Goal: Obtain resource: Download file/media

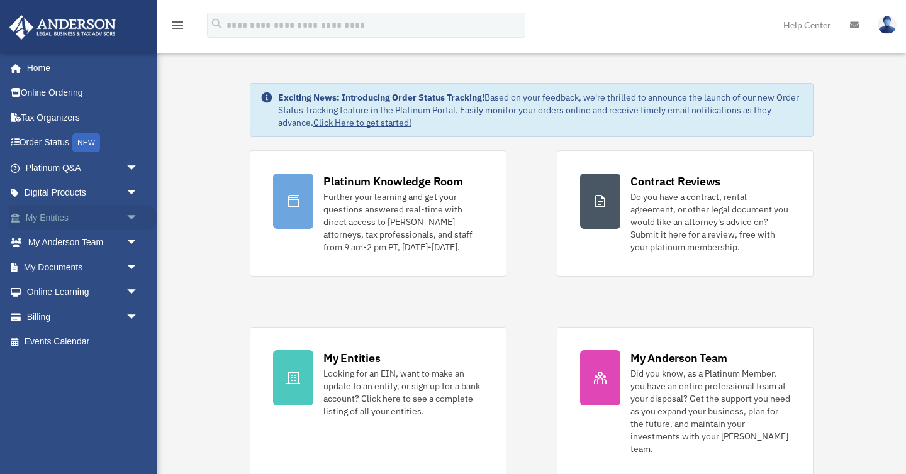
click at [133, 213] on span "arrow_drop_down" at bounding box center [138, 218] width 25 height 26
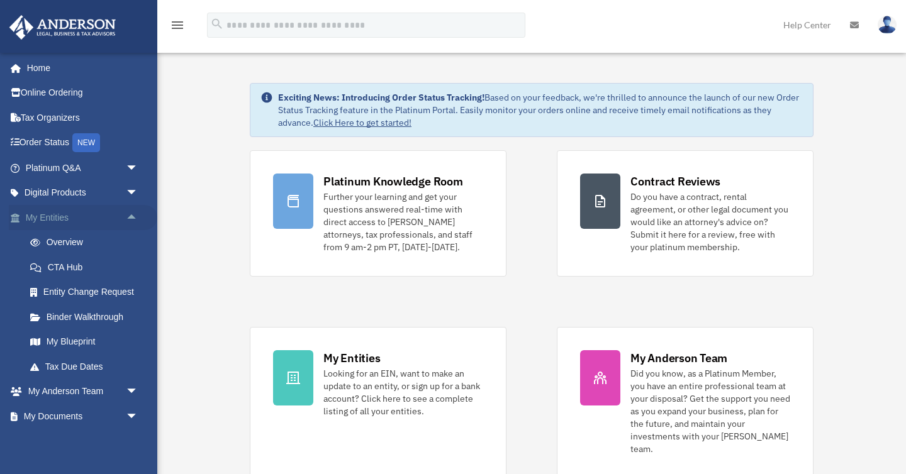
click at [128, 220] on span "arrow_drop_up" at bounding box center [138, 218] width 25 height 26
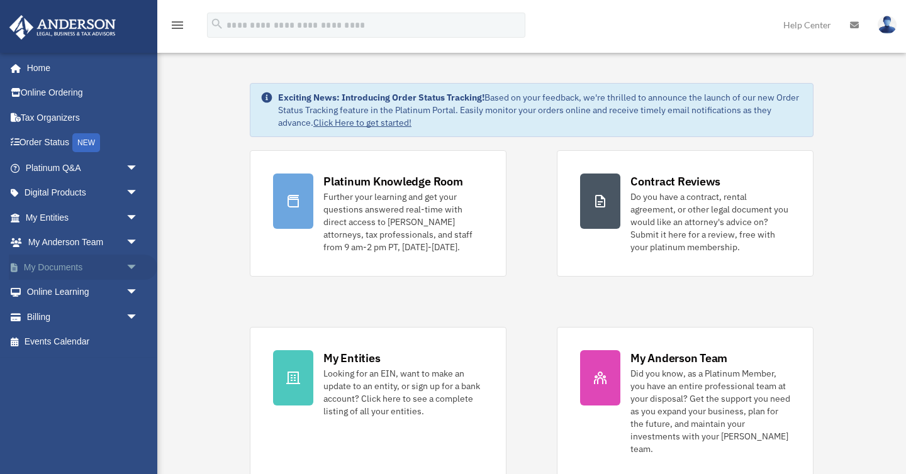
click at [130, 269] on span "arrow_drop_down" at bounding box center [138, 268] width 25 height 26
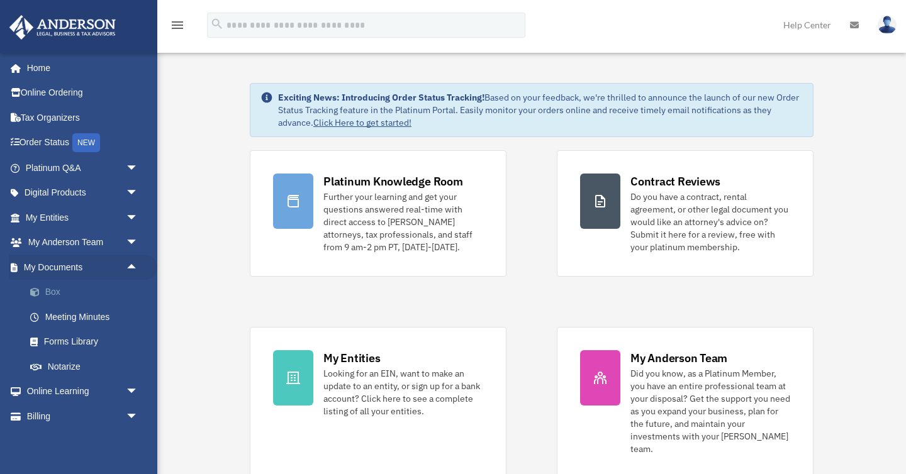
click at [61, 298] on link "Box" at bounding box center [88, 292] width 140 height 25
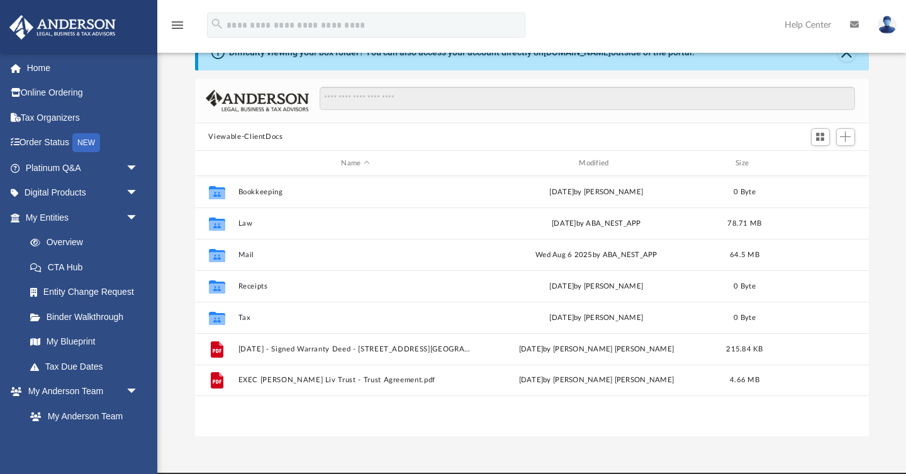
scroll to position [40, 0]
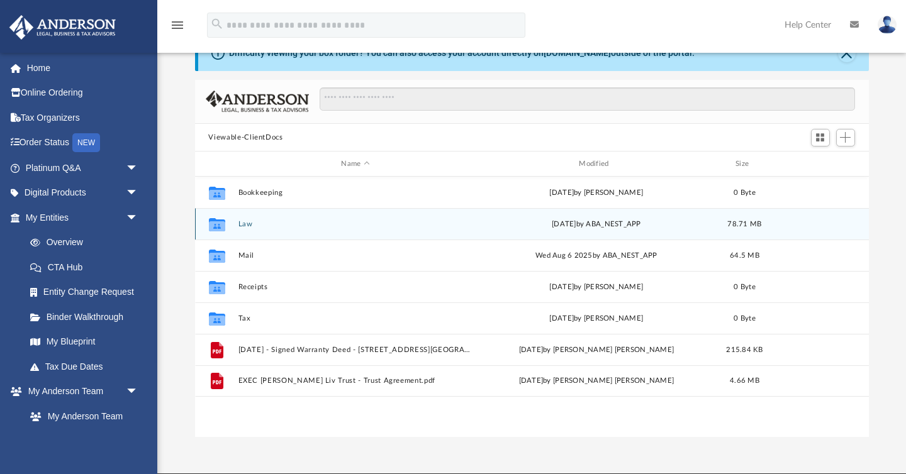
click at [220, 223] on icon "grid" at bounding box center [216, 226] width 16 height 10
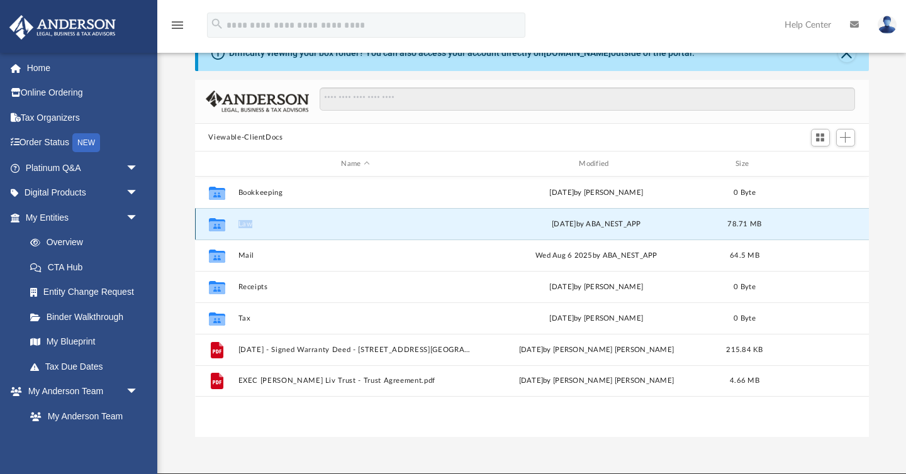
click at [220, 223] on icon "grid" at bounding box center [216, 226] width 16 height 10
click at [213, 225] on icon "grid" at bounding box center [216, 226] width 16 height 10
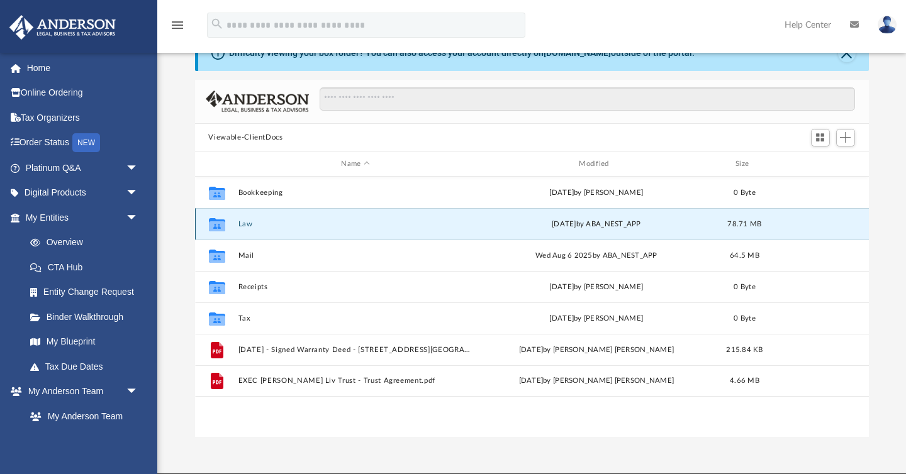
click at [481, 220] on div "[DATE] by ABA_NEST_APP" at bounding box center [596, 224] width 235 height 11
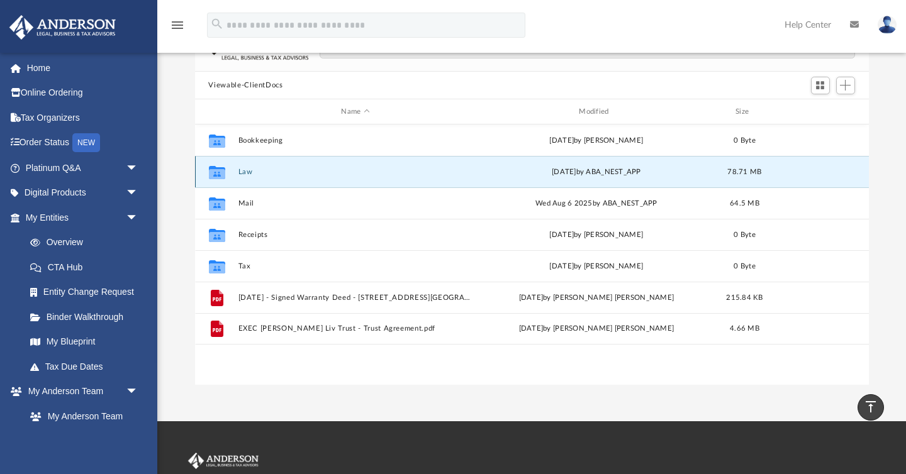
scroll to position [92, 0]
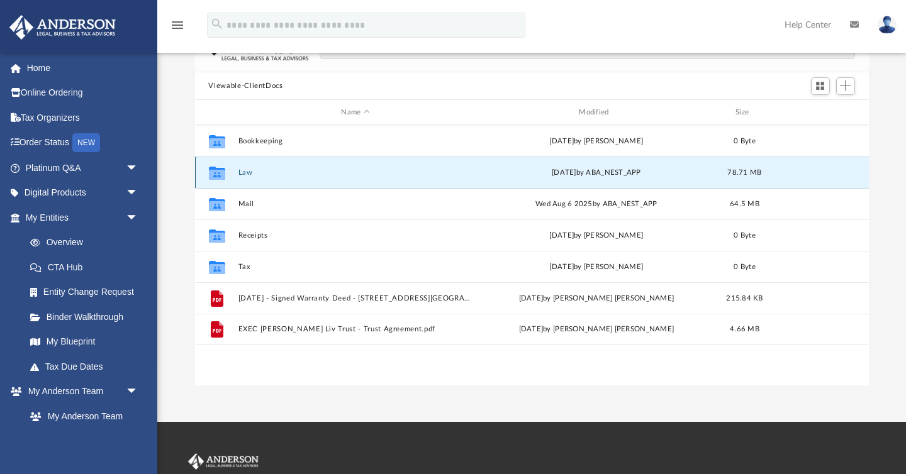
click at [218, 172] on icon "grid" at bounding box center [216, 175] width 16 height 10
click at [286, 179] on div "Collaborated Folder Law [DATE] by ABA_NEST_APP 78.71 MB" at bounding box center [532, 172] width 674 height 31
click at [249, 172] on button "Law" at bounding box center [355, 173] width 235 height 8
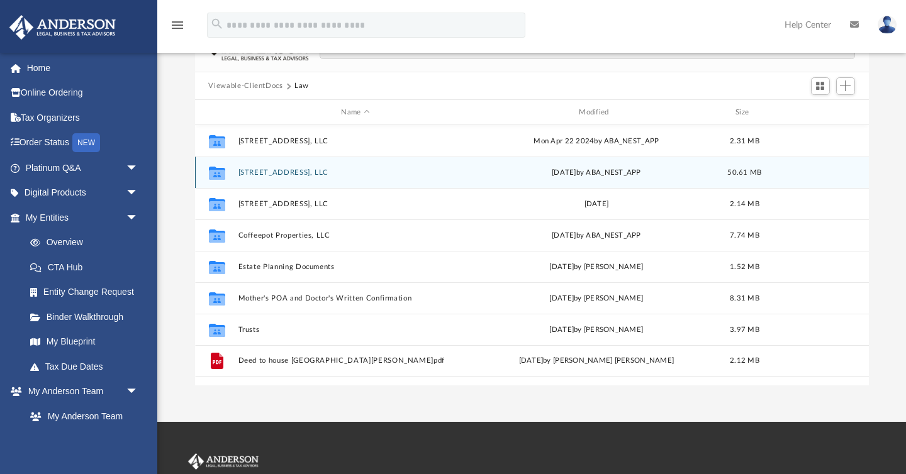
click at [320, 171] on button "[STREET_ADDRESS], LLC" at bounding box center [355, 173] width 235 height 8
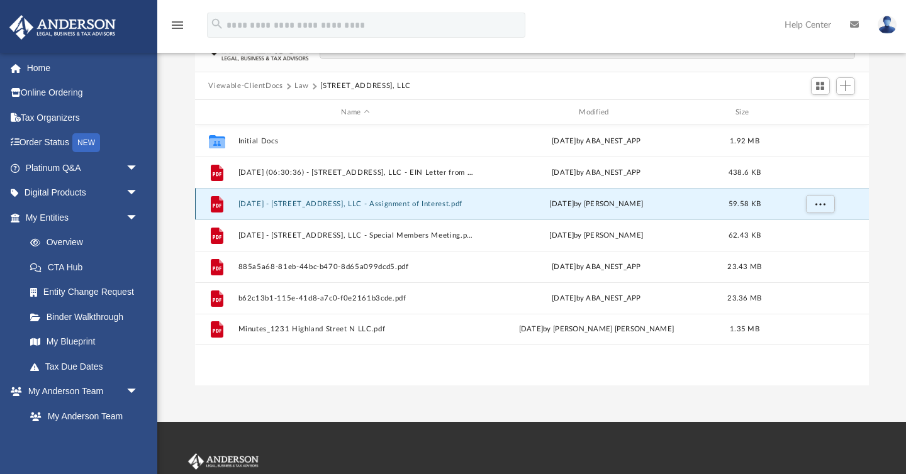
click at [329, 205] on button "[DATE] - [STREET_ADDRESS], LLC - Assignment of Interest.pdf" at bounding box center [355, 204] width 235 height 8
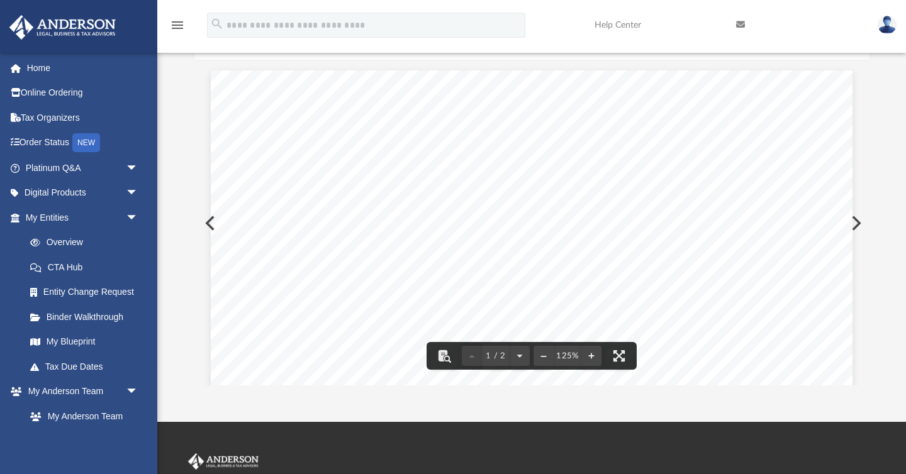
scroll to position [0, 0]
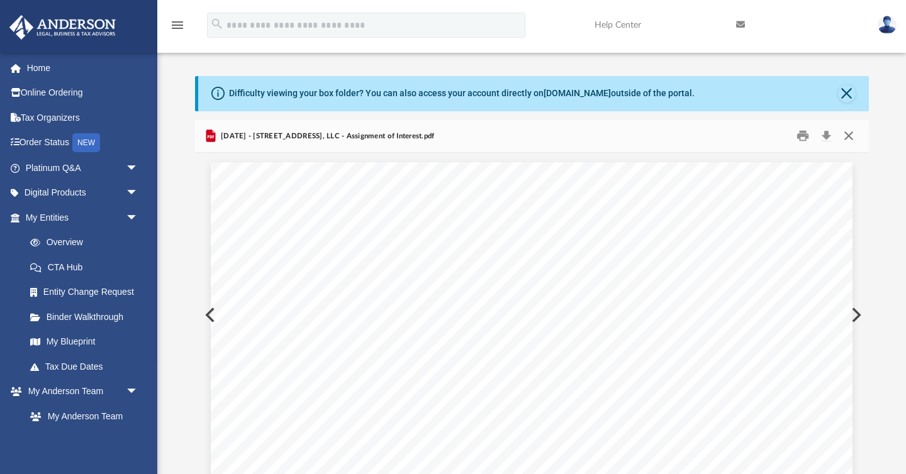
click at [852, 137] on button "Close" at bounding box center [848, 136] width 23 height 20
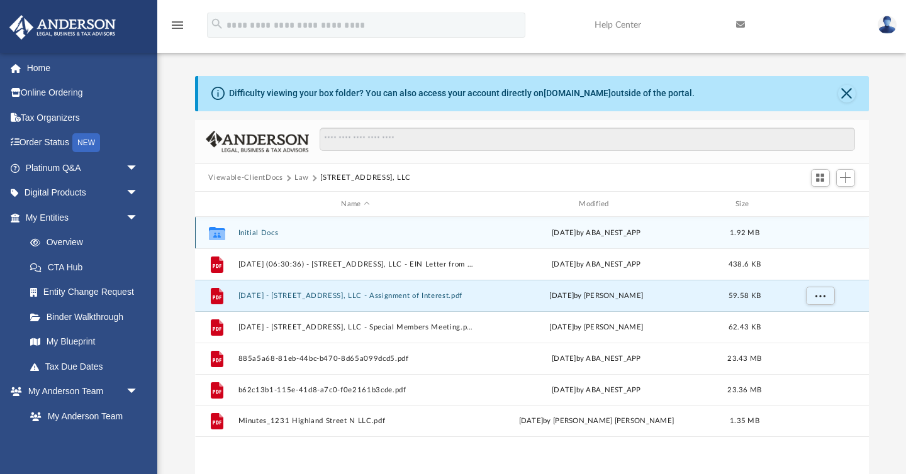
click at [257, 233] on button "Initial Docs" at bounding box center [355, 233] width 235 height 8
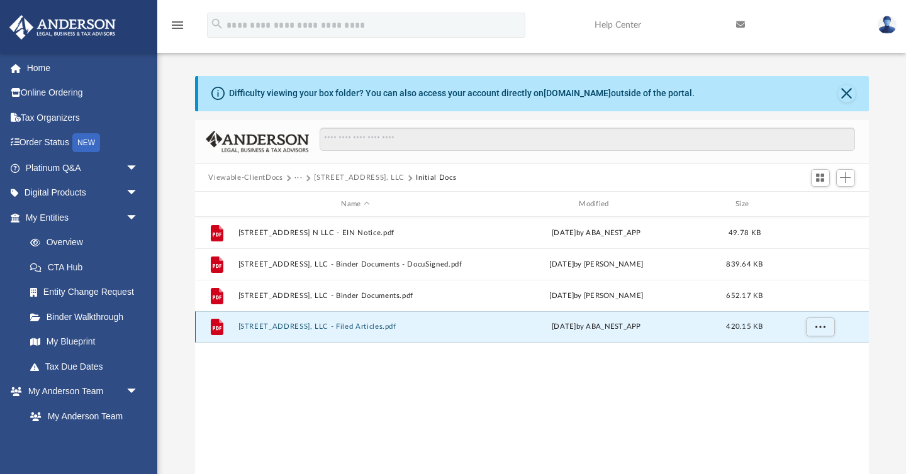
click at [385, 327] on button "[STREET_ADDRESS], LLC - Filed Articles.pdf" at bounding box center [355, 327] width 235 height 8
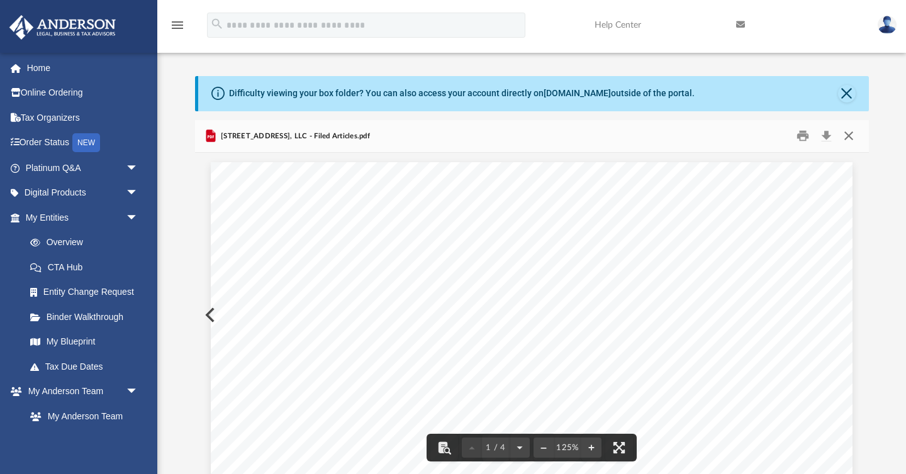
click at [844, 141] on button "Close" at bounding box center [848, 136] width 23 height 20
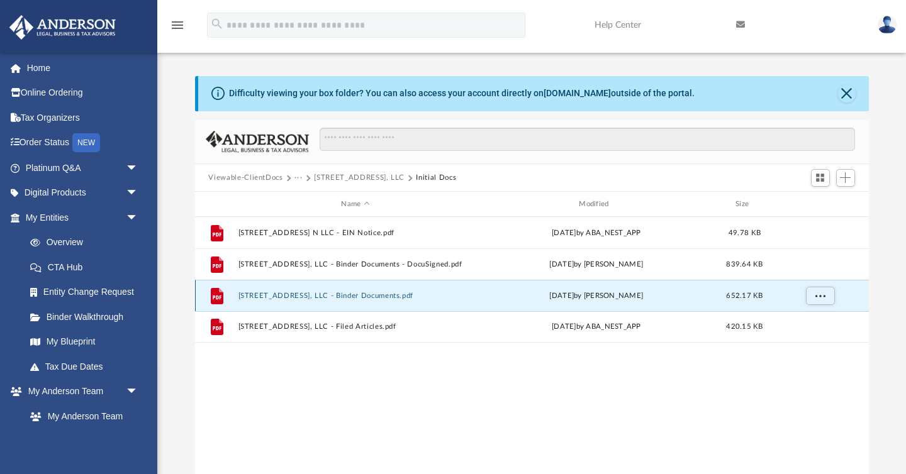
click at [399, 294] on button "[STREET_ADDRESS], LLC - Binder Documents.pdf" at bounding box center [355, 296] width 235 height 8
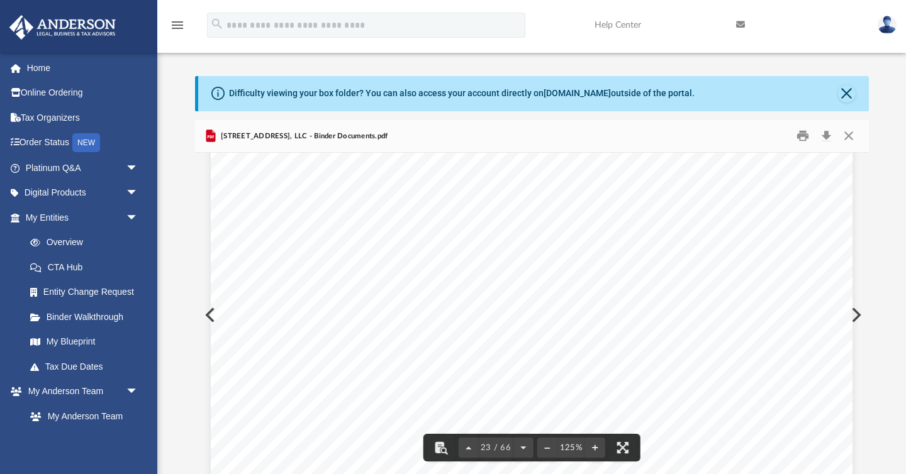
scroll to position [18288, 0]
click at [846, 137] on button "Close" at bounding box center [848, 136] width 23 height 20
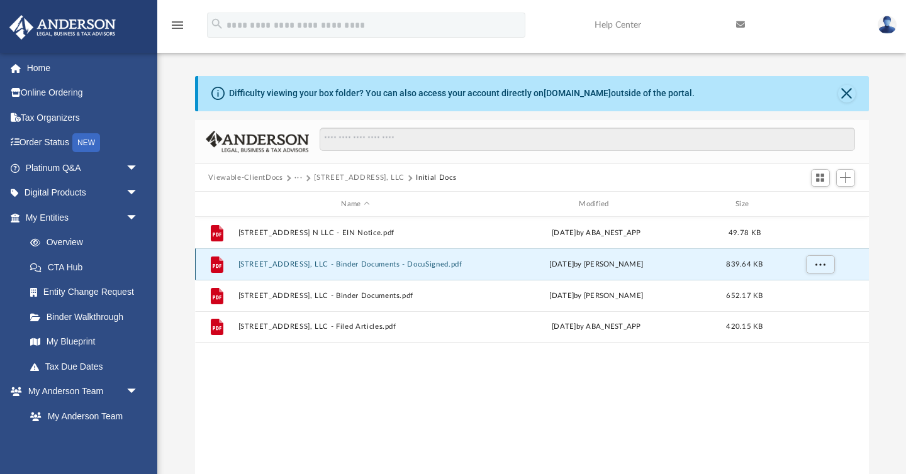
click at [383, 265] on button "[STREET_ADDRESS], LLC - Binder Documents - DocuSigned.pdf" at bounding box center [355, 264] width 235 height 8
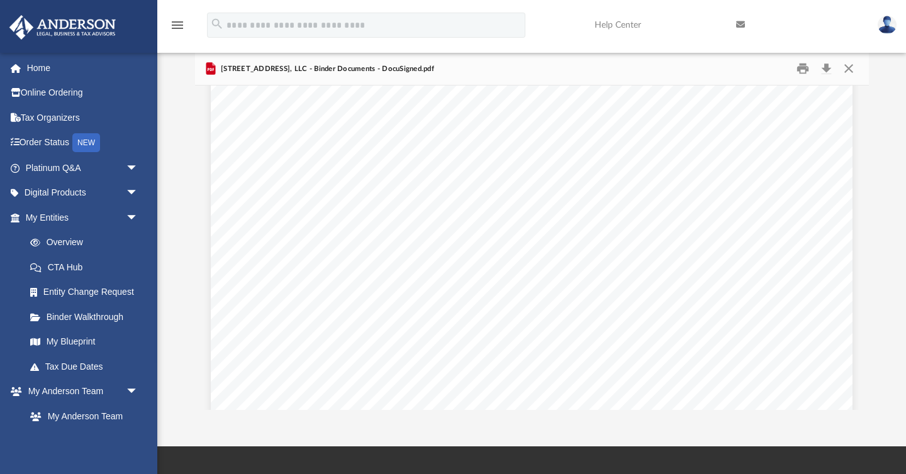
scroll to position [204, 0]
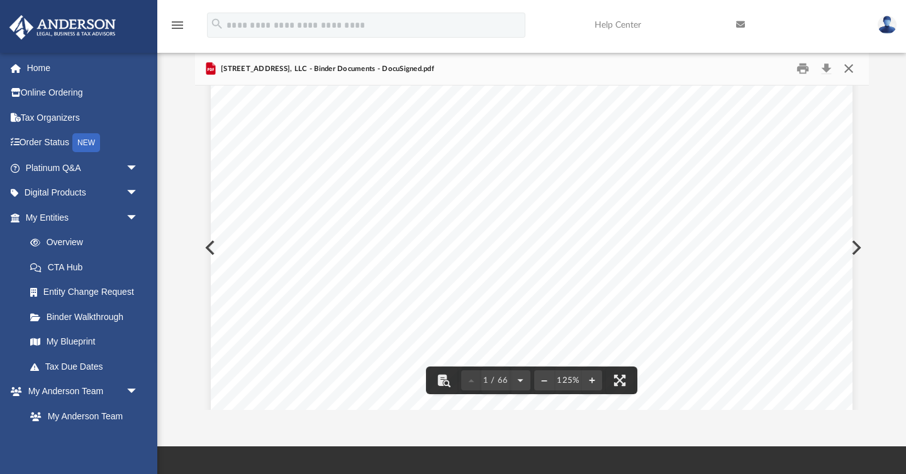
click at [853, 67] on button "Close" at bounding box center [848, 69] width 23 height 20
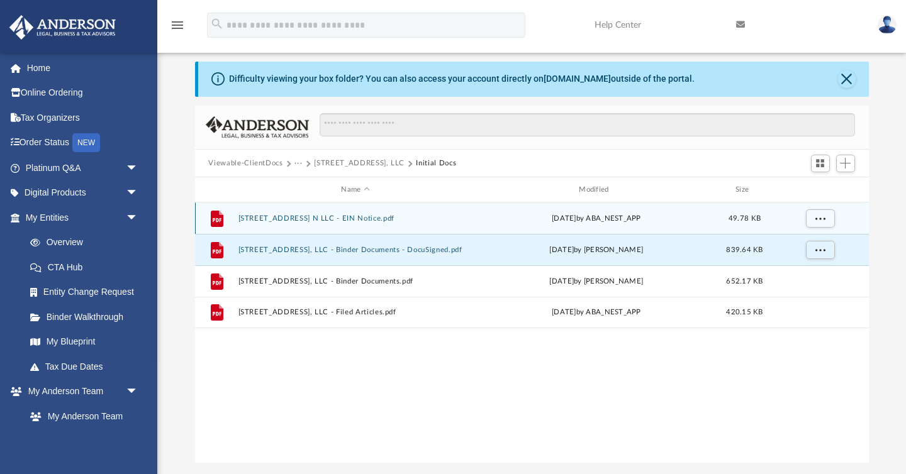
scroll to position [0, 0]
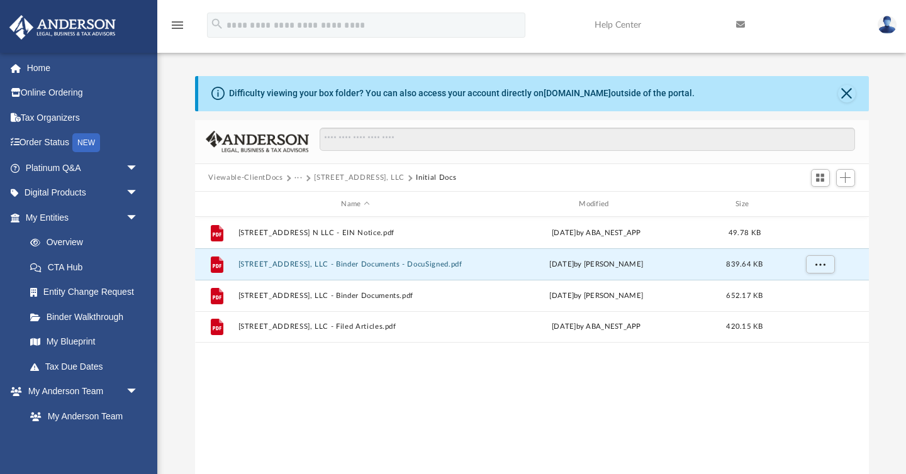
click at [392, 177] on button "[STREET_ADDRESS], LLC" at bounding box center [359, 177] width 91 height 11
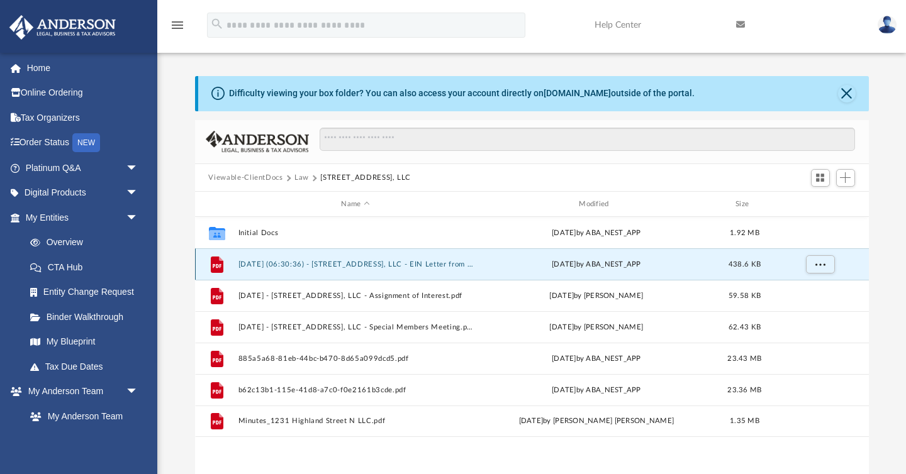
click at [393, 263] on button "[DATE] (06:30:36) - [STREET_ADDRESS], LLC - EIN Letter from IRS.pdf" at bounding box center [355, 264] width 235 height 8
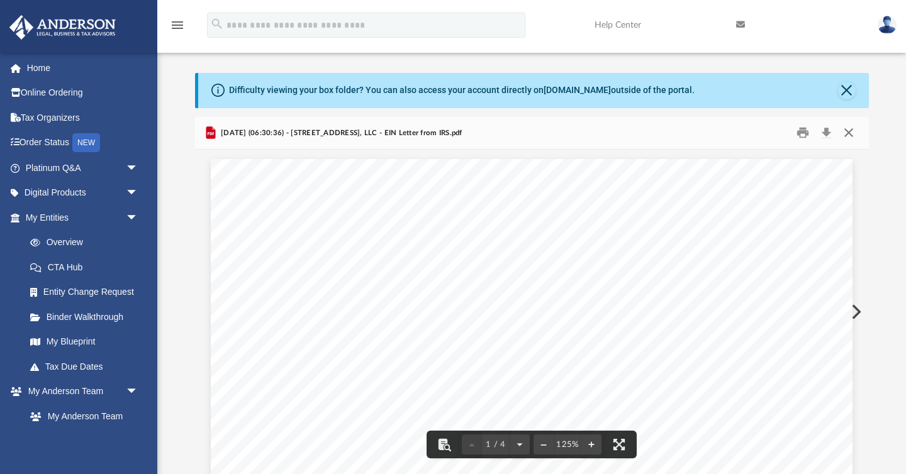
click at [852, 136] on button "Close" at bounding box center [848, 133] width 23 height 20
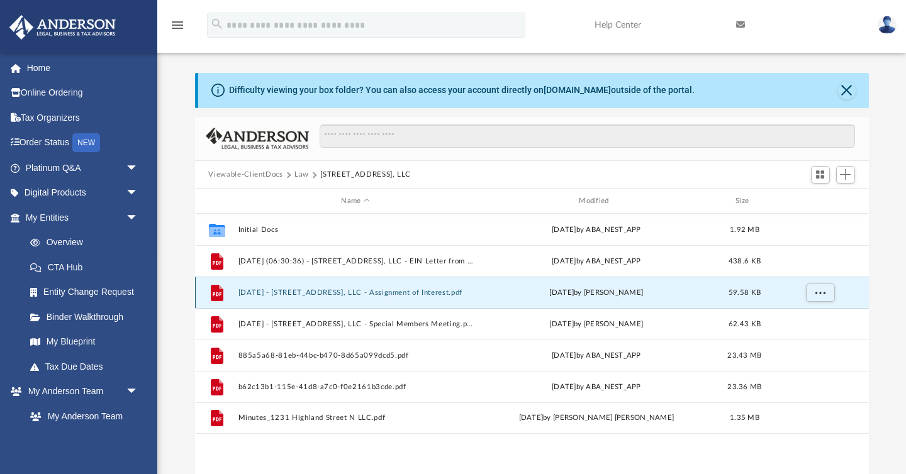
click at [364, 294] on button "[DATE] - [STREET_ADDRESS], LLC - Assignment of Interest.pdf" at bounding box center [355, 293] width 235 height 8
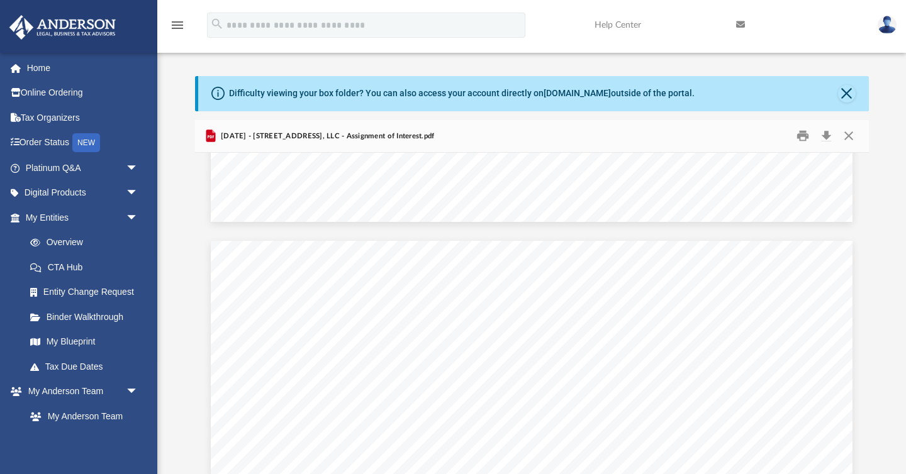
scroll to position [527, 0]
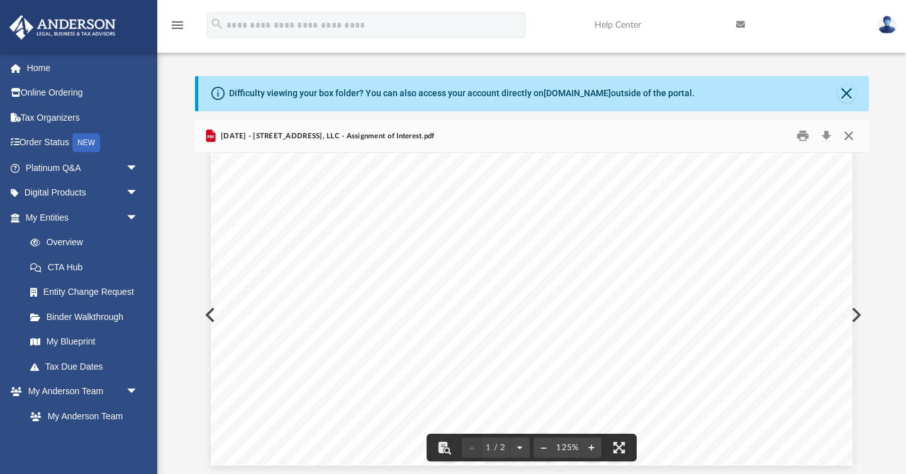
click at [851, 133] on button "Close" at bounding box center [848, 136] width 23 height 20
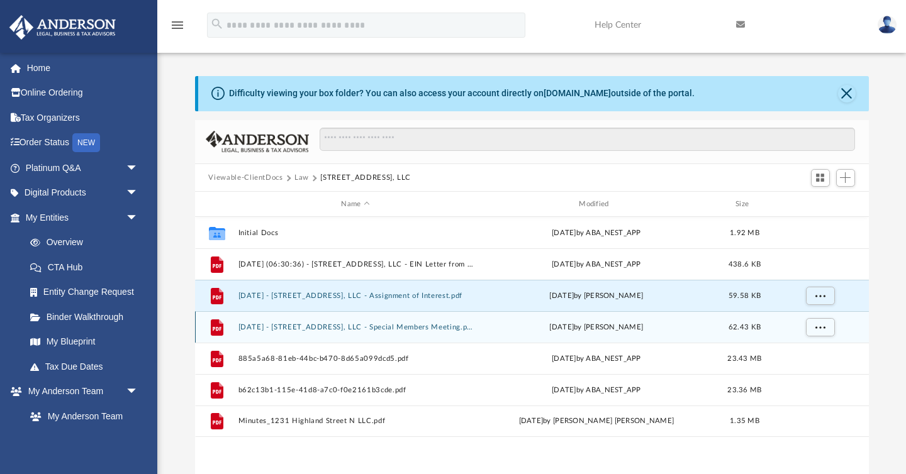
click at [438, 328] on button "[DATE] - [STREET_ADDRESS], LLC - Special Members Meeting.pdf" at bounding box center [355, 327] width 235 height 8
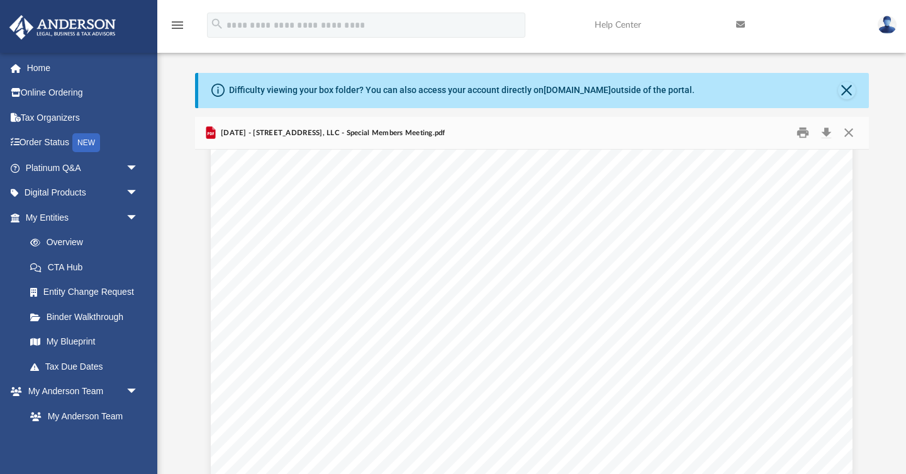
scroll to position [0, 0]
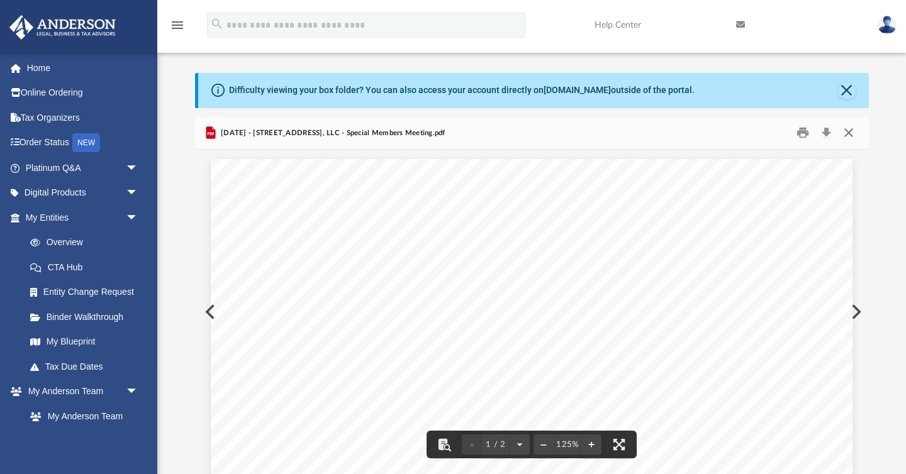
click at [854, 135] on button "Close" at bounding box center [848, 133] width 23 height 20
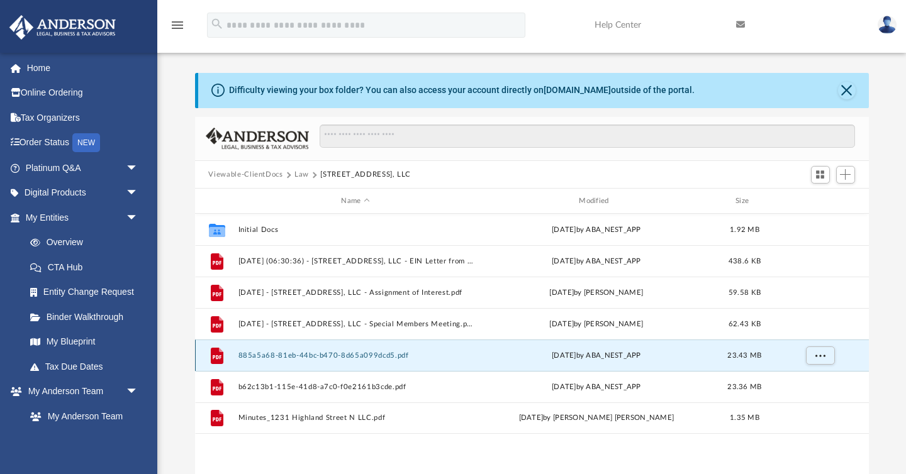
click at [350, 355] on button "885a5a68-81eb-44bc-b470-8d65a099dcd5.pdf" at bounding box center [355, 356] width 235 height 8
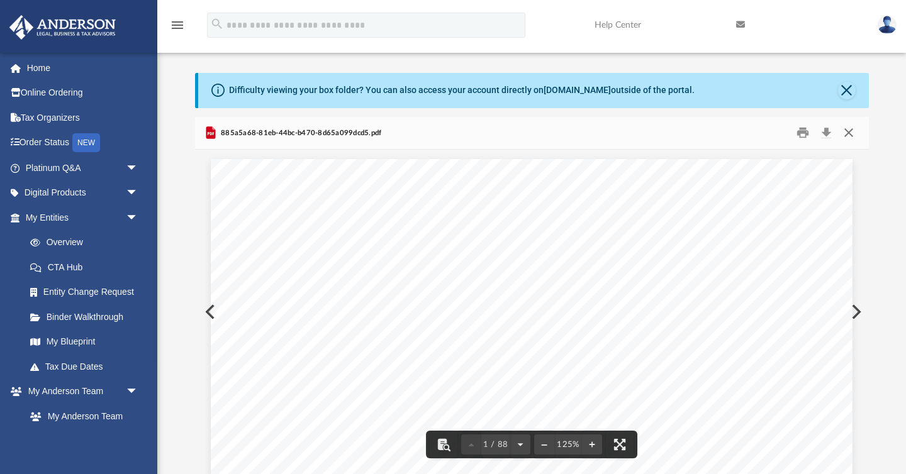
click at [849, 131] on button "Close" at bounding box center [848, 133] width 23 height 20
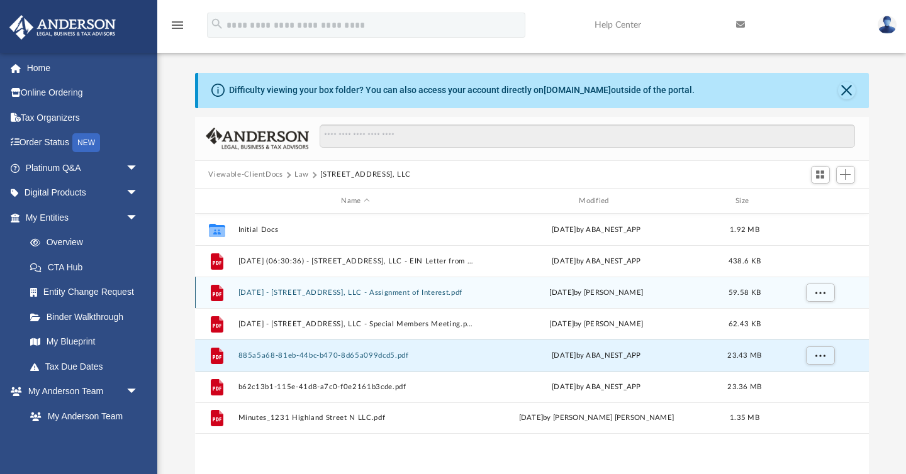
click at [436, 294] on button "[DATE] - [STREET_ADDRESS], LLC - Assignment of Interest.pdf" at bounding box center [355, 293] width 235 height 8
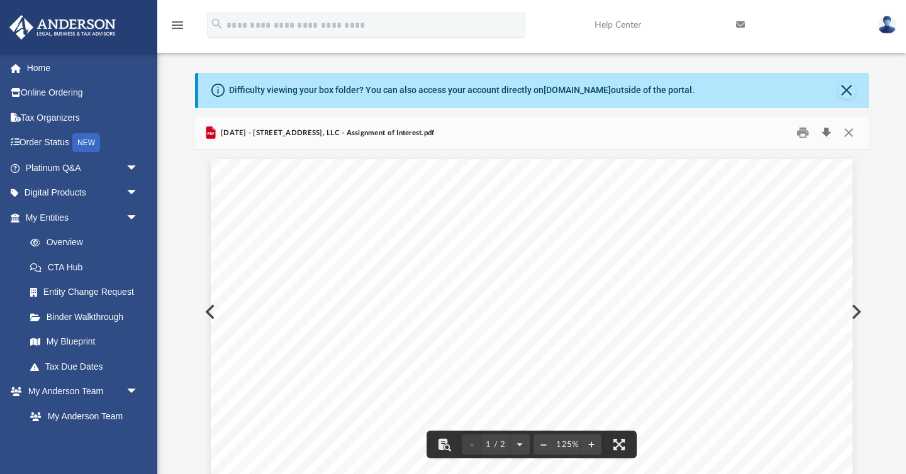
click at [825, 132] on button "Download" at bounding box center [826, 133] width 23 height 20
click at [852, 131] on button "Close" at bounding box center [848, 133] width 23 height 20
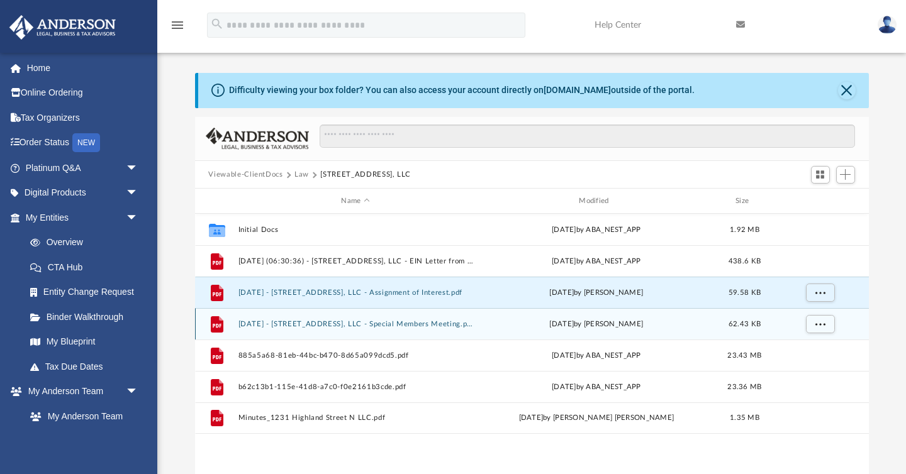
click at [414, 325] on button "[DATE] - [STREET_ADDRESS], LLC - Special Members Meeting.pdf" at bounding box center [355, 324] width 235 height 8
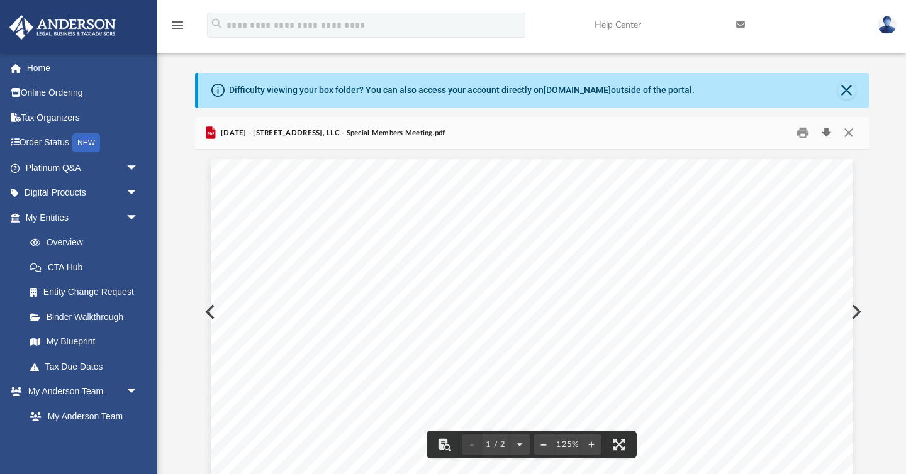
click at [832, 132] on button "Download" at bounding box center [826, 133] width 23 height 20
click at [851, 131] on button "Close" at bounding box center [848, 133] width 23 height 20
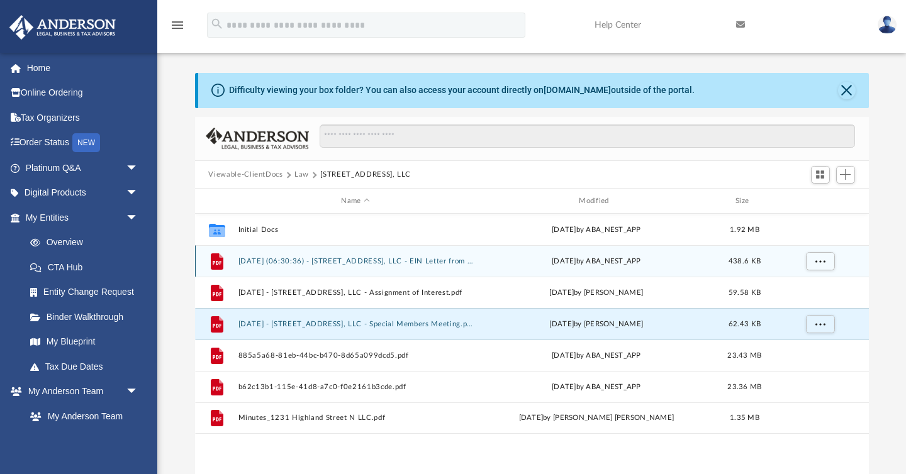
click at [408, 262] on button "[DATE] (06:30:36) - [STREET_ADDRESS], LLC - EIN Letter from IRS.pdf" at bounding box center [355, 261] width 235 height 8
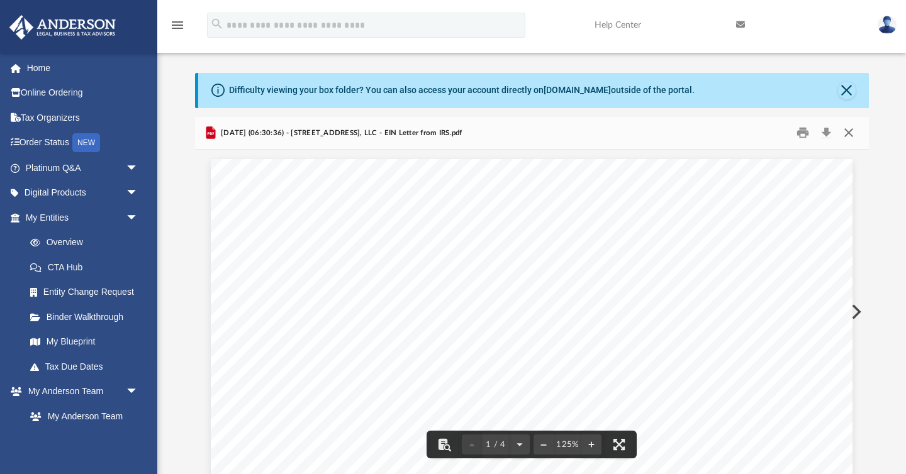
click at [851, 133] on button "Close" at bounding box center [848, 133] width 23 height 20
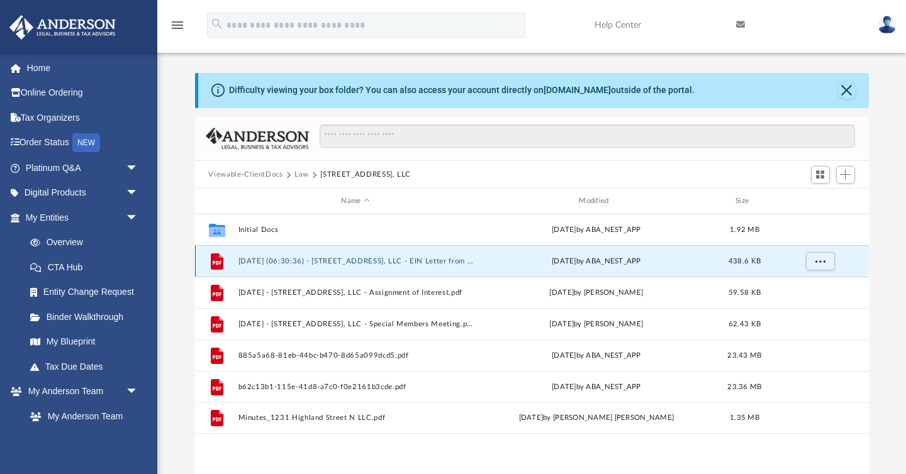
click at [433, 261] on button "[DATE] (06:30:36) - [STREET_ADDRESS], LLC - EIN Letter from IRS.pdf" at bounding box center [355, 261] width 235 height 8
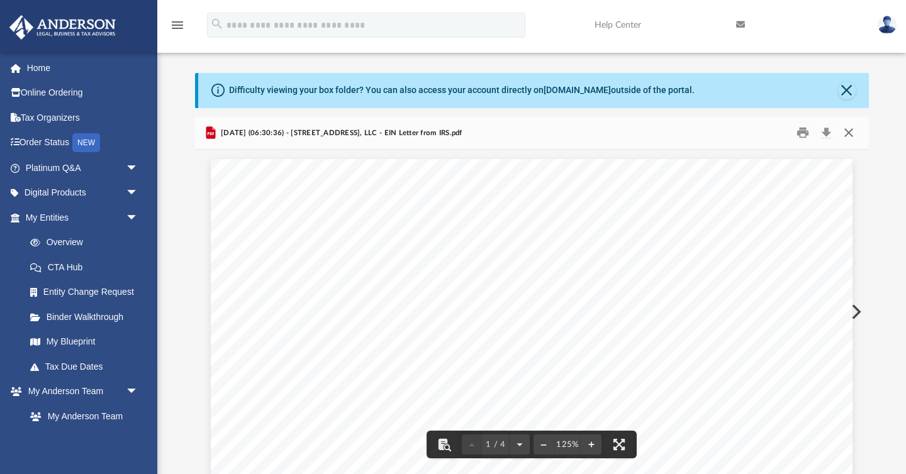
click at [846, 131] on button "Close" at bounding box center [848, 133] width 23 height 20
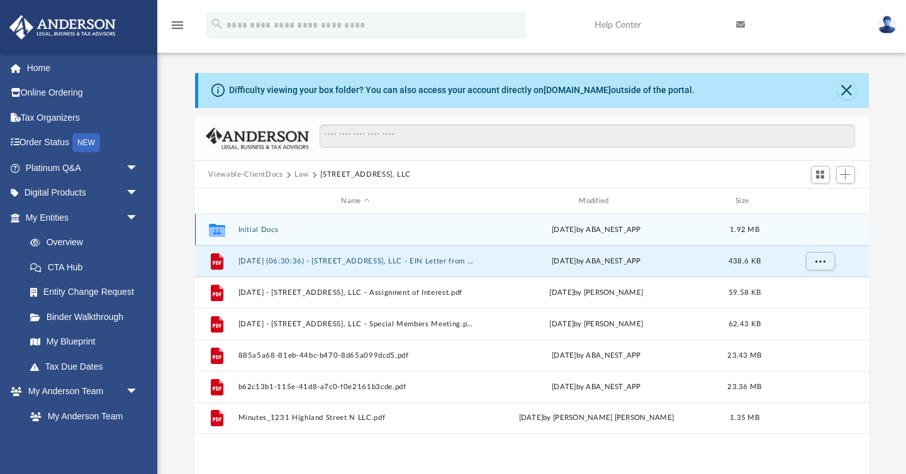
click at [262, 226] on button "Initial Docs" at bounding box center [355, 230] width 235 height 8
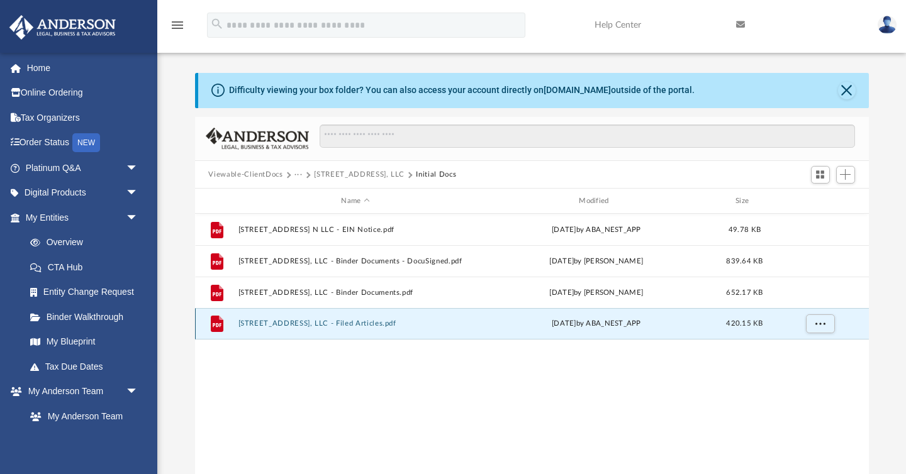
click at [376, 324] on button "[STREET_ADDRESS], LLC - Filed Articles.pdf" at bounding box center [355, 324] width 235 height 8
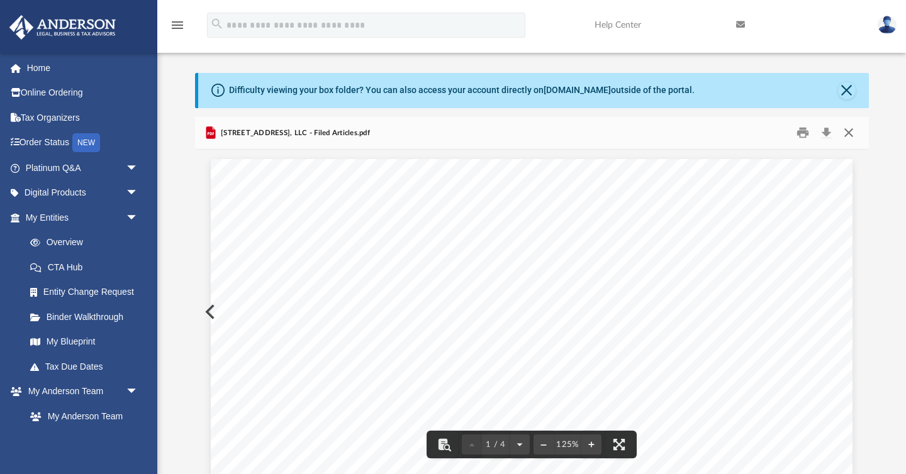
click at [854, 124] on button "Close" at bounding box center [848, 133] width 23 height 20
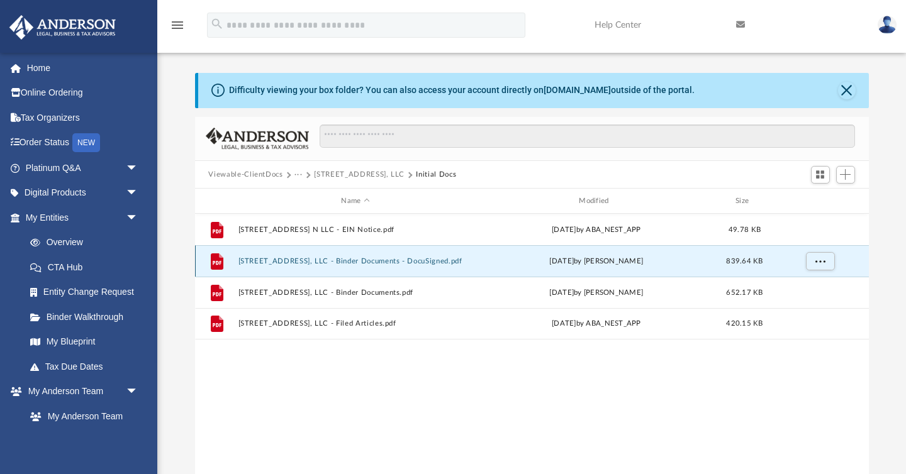
click at [410, 261] on button "[STREET_ADDRESS], LLC - Binder Documents - DocuSigned.pdf" at bounding box center [355, 261] width 235 height 8
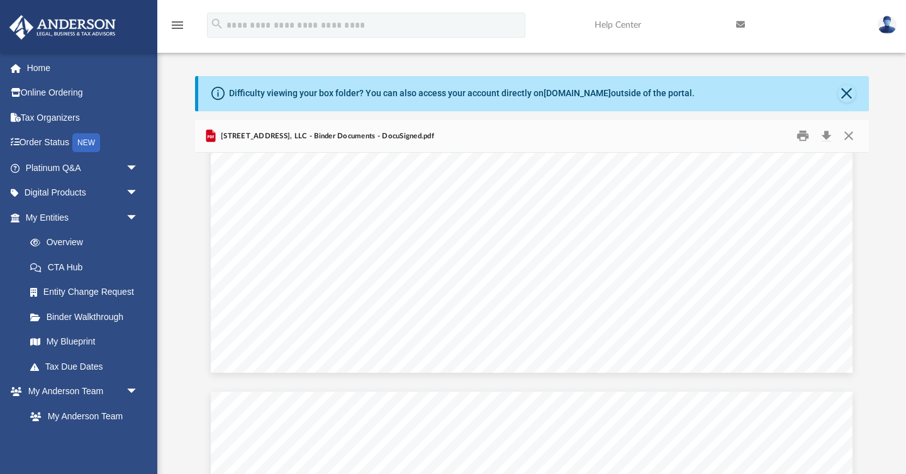
scroll to position [15894, 0]
